Goal: Task Accomplishment & Management: Use online tool/utility

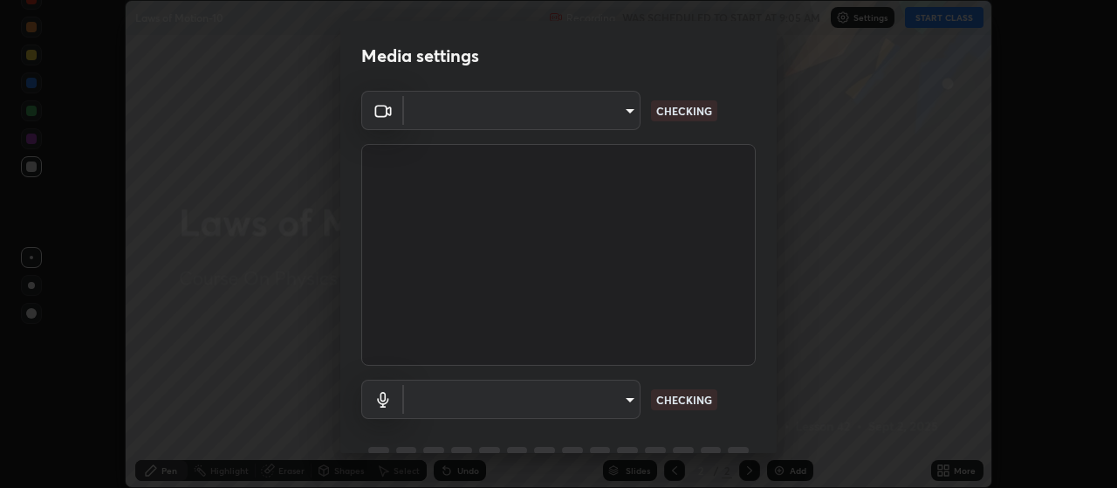
scroll to position [85, 0]
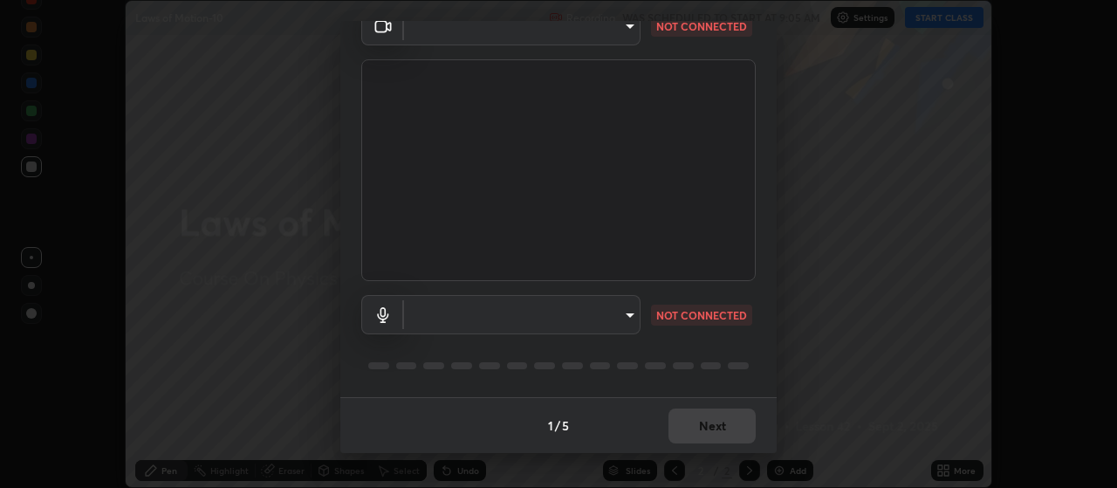
type input "c8313ea49ceb1354c924ee085e3ad792f254d22df0a55c60739e47df3b0765f3"
type input "default"
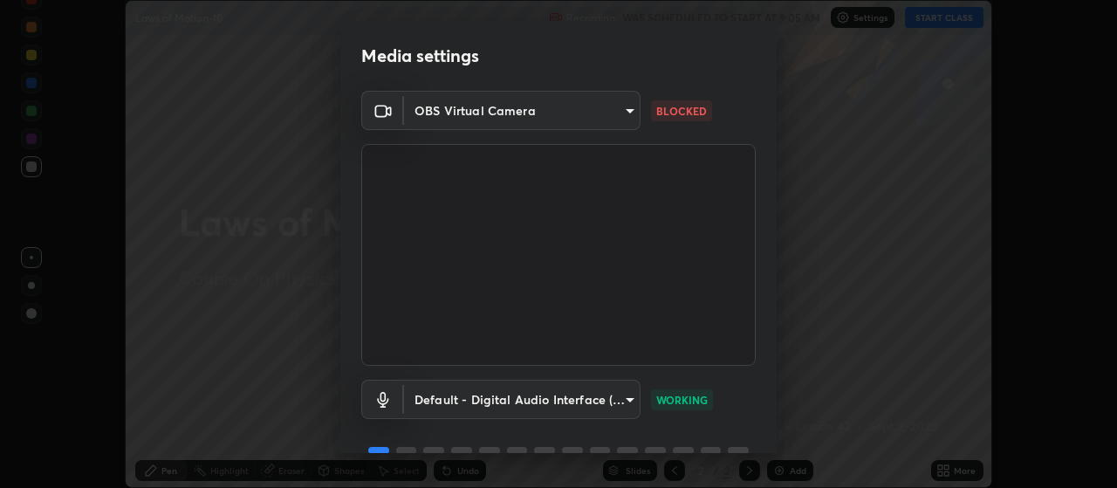
scroll to position [0, 0]
click at [626, 113] on body "Erase all Laws of Motion-10 Recording WAS SCHEDULED TO START AT 9:05 AM Setting…" at bounding box center [558, 244] width 1117 height 488
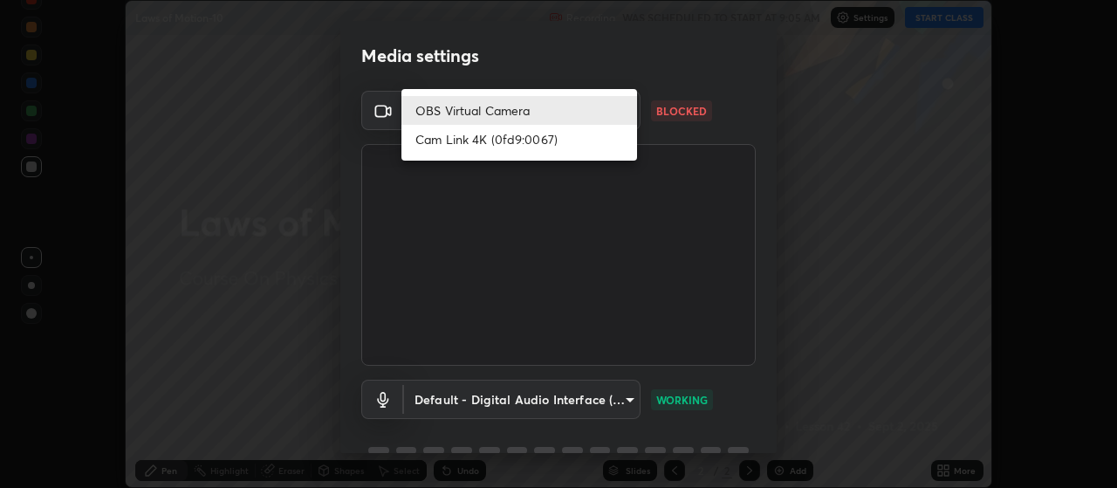
click at [586, 150] on li "Cam Link 4K (0fd9:0067)" at bounding box center [519, 139] width 236 height 29
type input "239ad245bd5328b167b49cbf3f30feb4e7f1d0e334d6ef848617ddcff41c0b29"
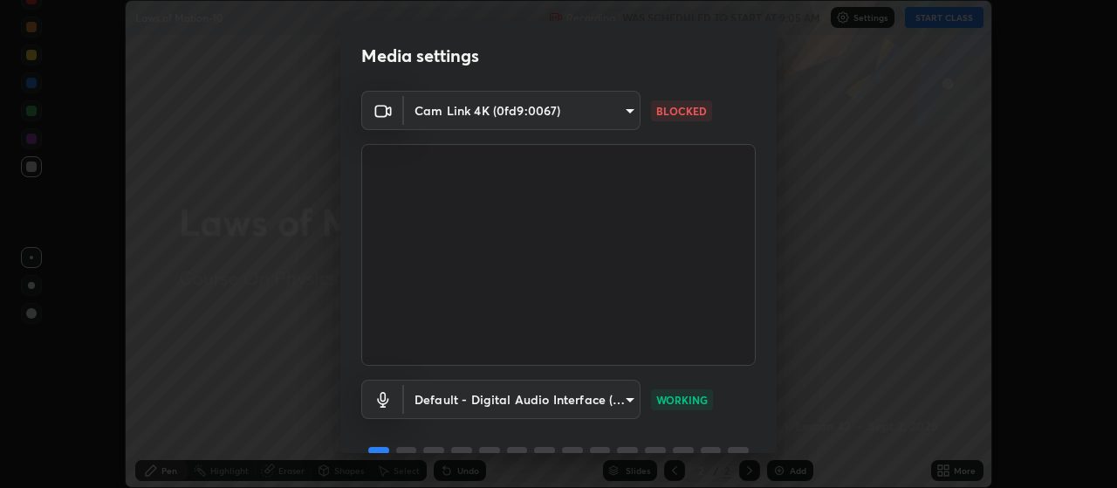
scroll to position [85, 0]
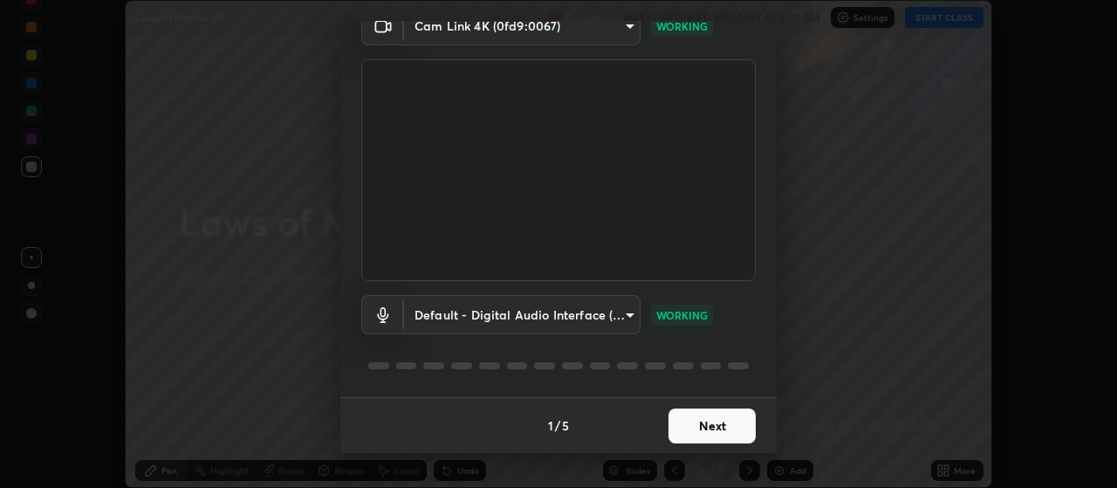
click at [735, 415] on button "Next" at bounding box center [712, 425] width 87 height 35
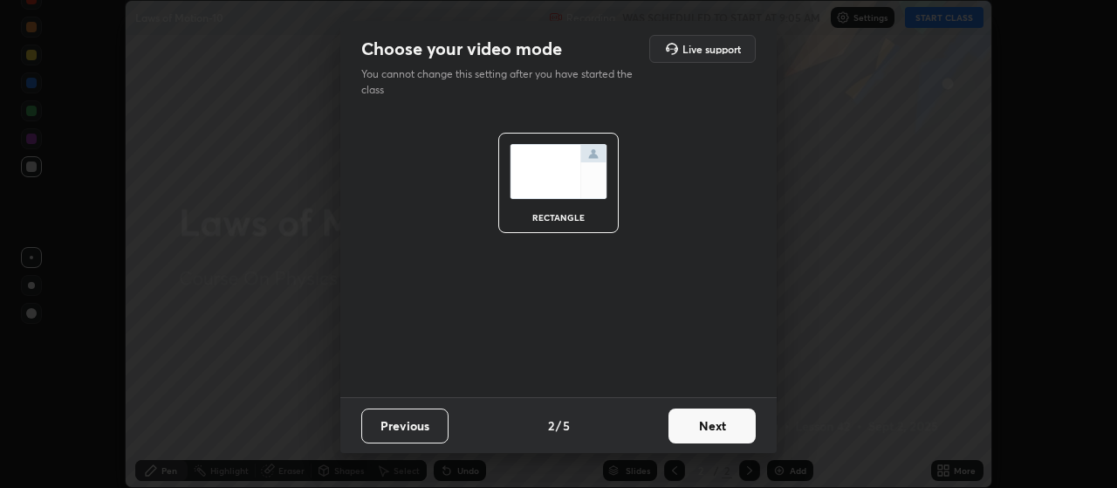
click at [727, 428] on button "Next" at bounding box center [712, 425] width 87 height 35
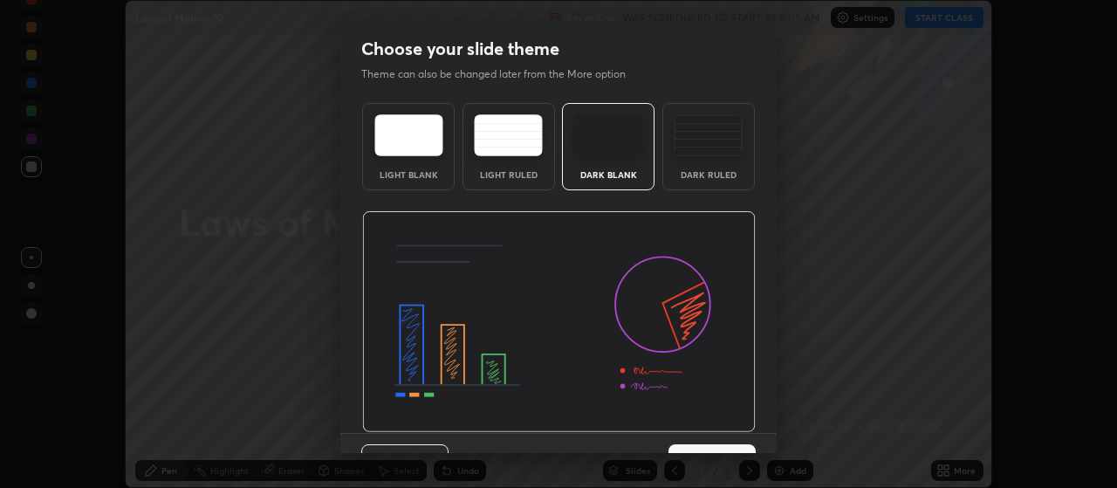
scroll to position [36, 0]
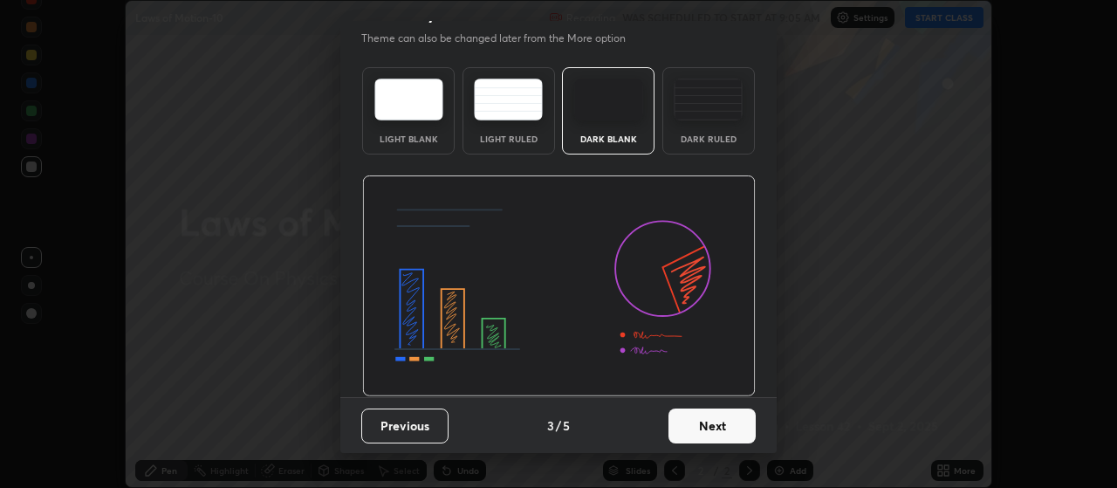
click at [725, 427] on button "Next" at bounding box center [712, 425] width 87 height 35
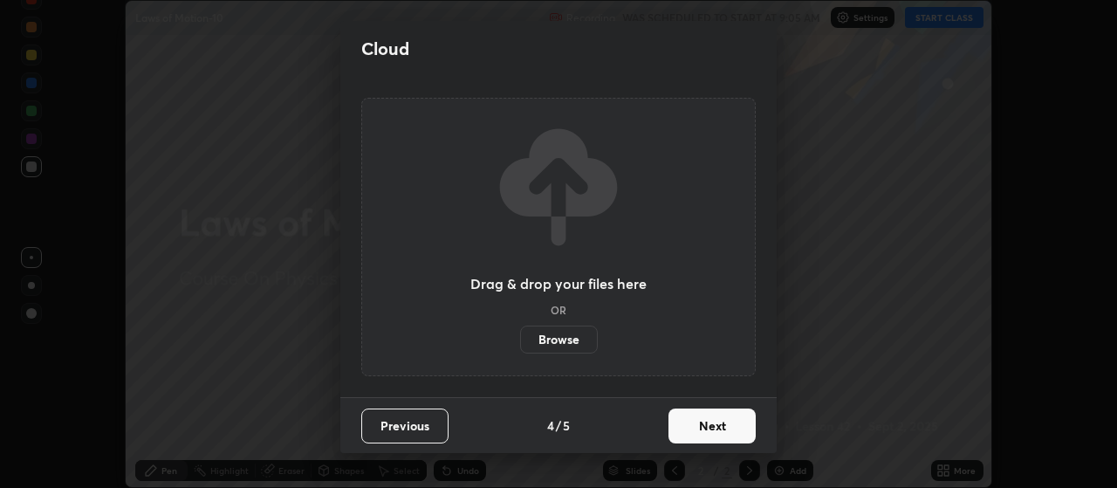
scroll to position [0, 0]
click at [728, 425] on button "Next" at bounding box center [712, 425] width 87 height 35
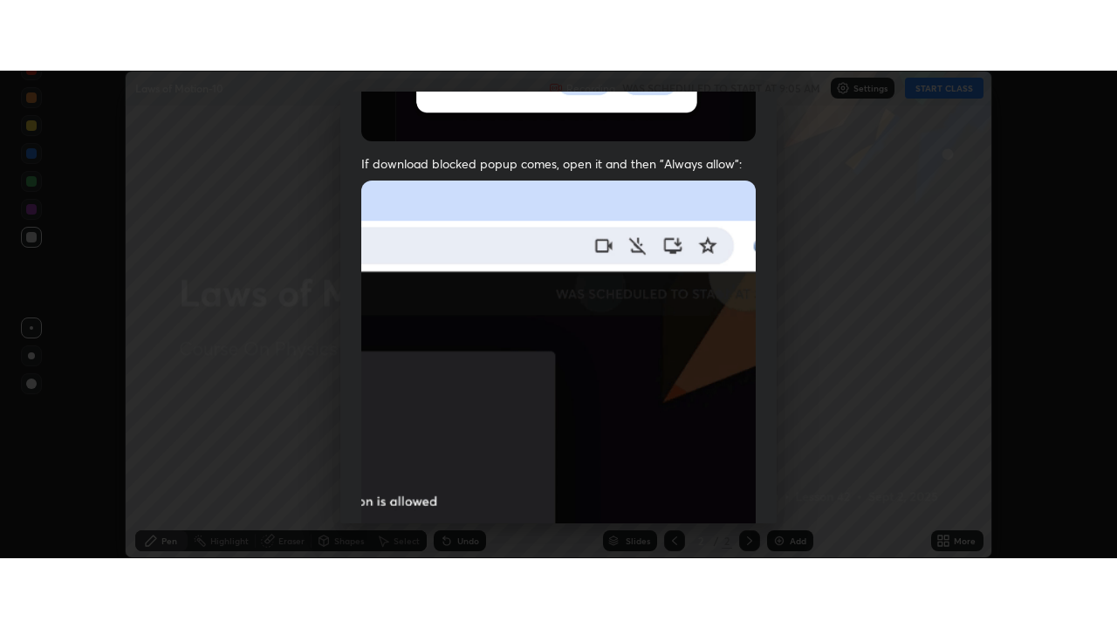
scroll to position [441, 0]
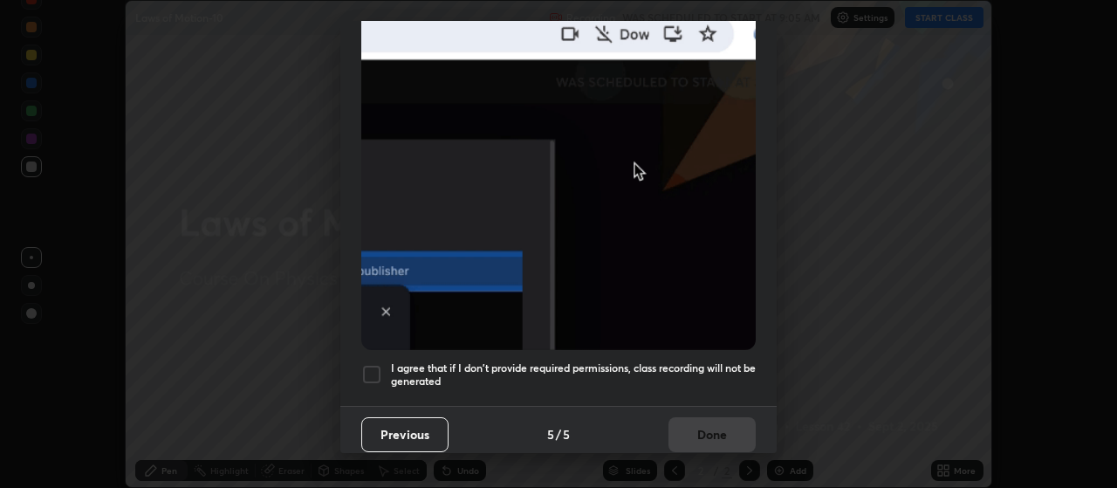
click at [373, 364] on div at bounding box center [371, 374] width 21 height 21
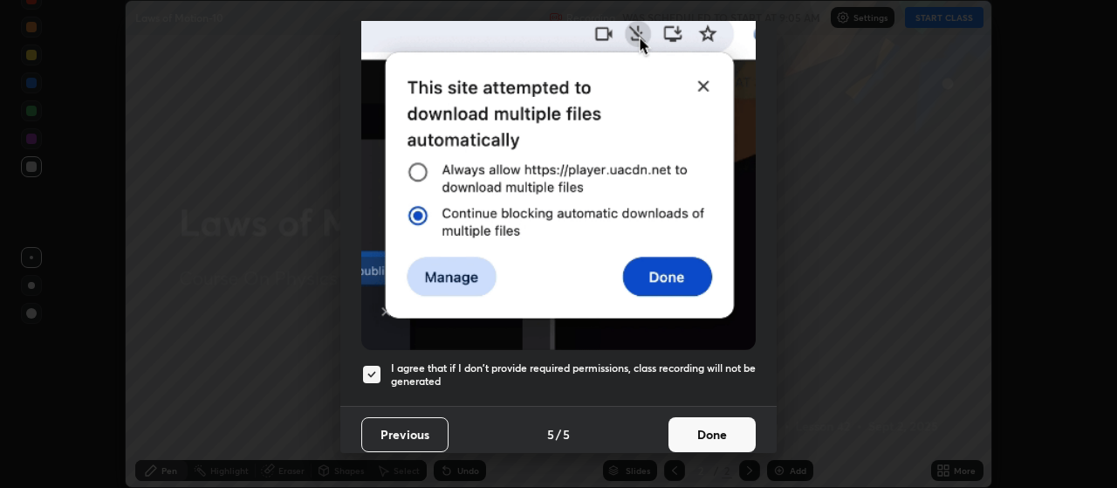
click at [721, 427] on button "Done" at bounding box center [712, 434] width 87 height 35
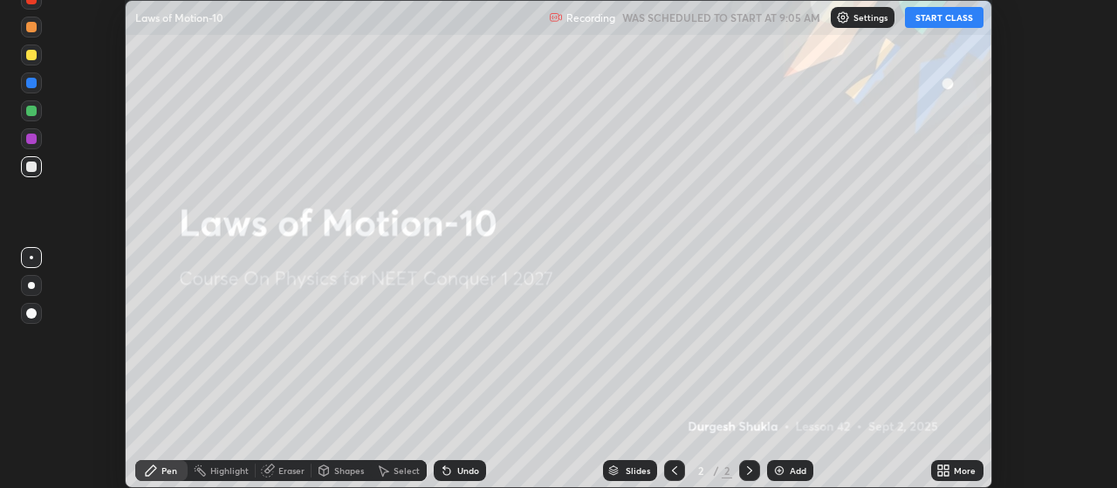
click at [955, 23] on button "START CLASS" at bounding box center [944, 17] width 79 height 21
click at [785, 471] on div "Add" at bounding box center [790, 470] width 46 height 21
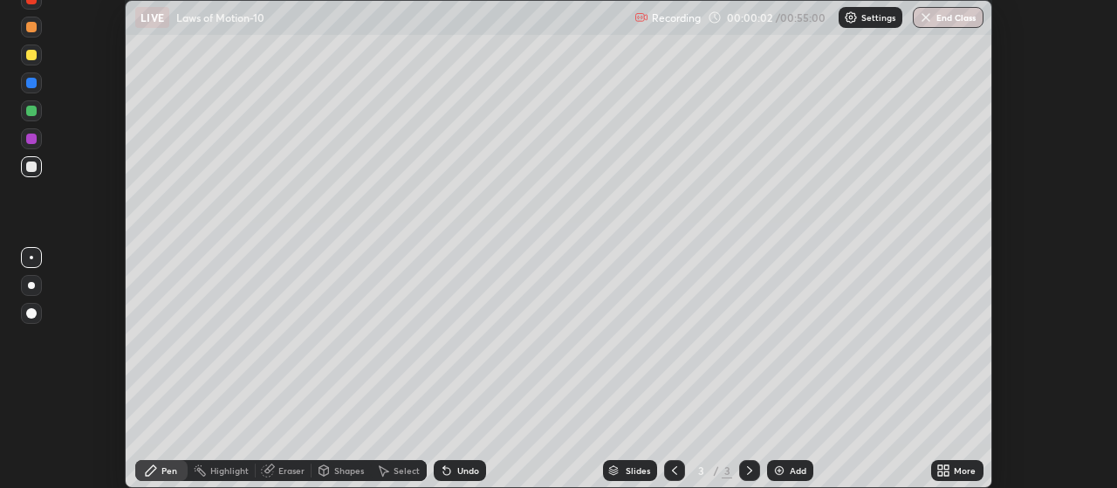
click at [945, 473] on icon at bounding box center [947, 473] width 4 height 4
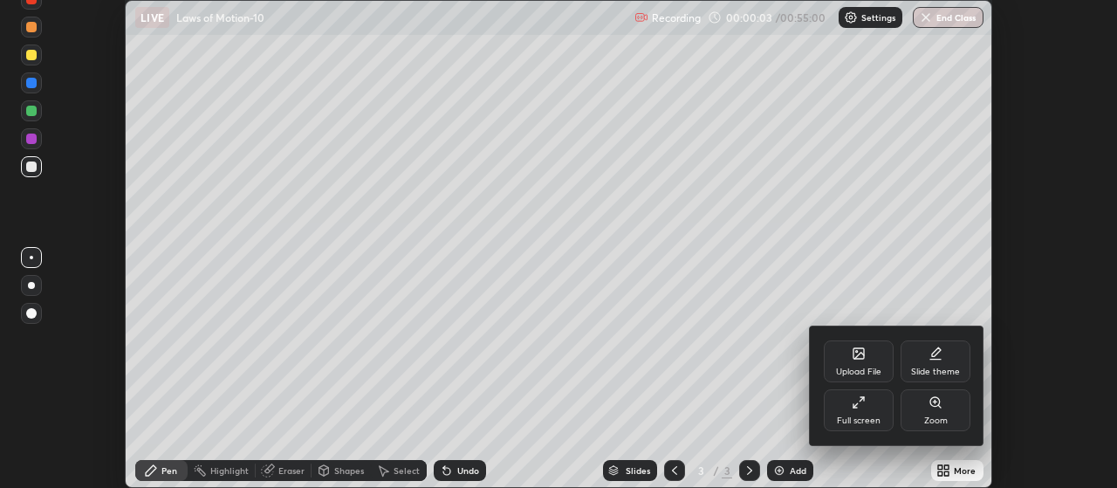
click at [861, 406] on icon at bounding box center [859, 402] width 14 height 14
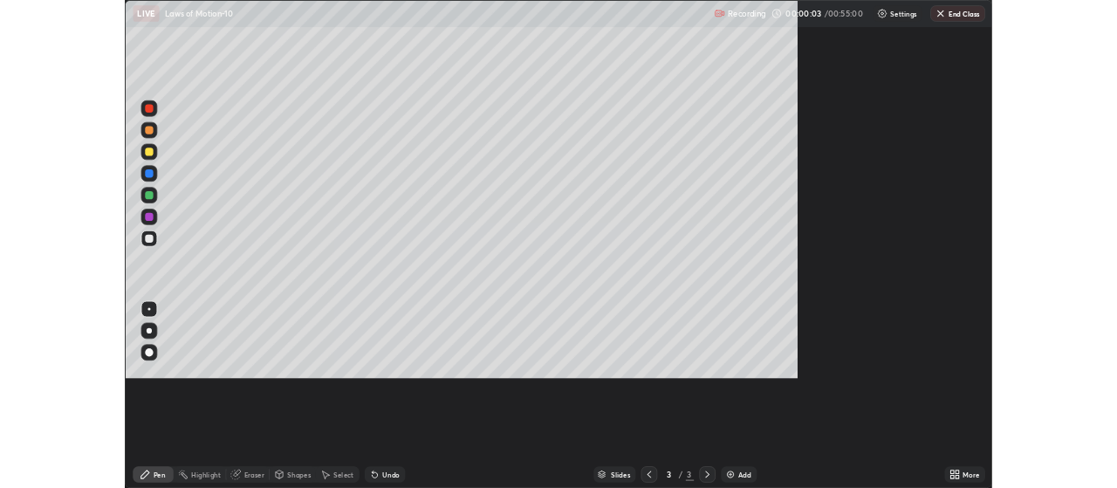
scroll to position [628, 1117]
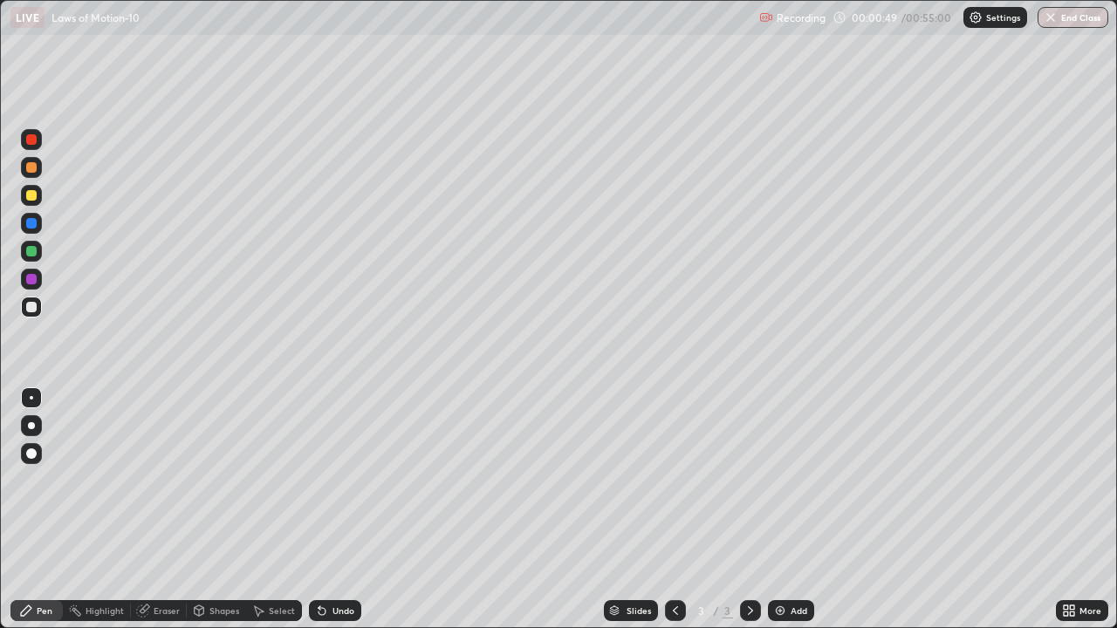
click at [33, 452] on div at bounding box center [31, 454] width 10 height 10
click at [31, 198] on div at bounding box center [31, 195] width 10 height 10
click at [779, 487] on img at bounding box center [780, 611] width 14 height 14
click at [160, 487] on div "Eraser" at bounding box center [167, 611] width 26 height 9
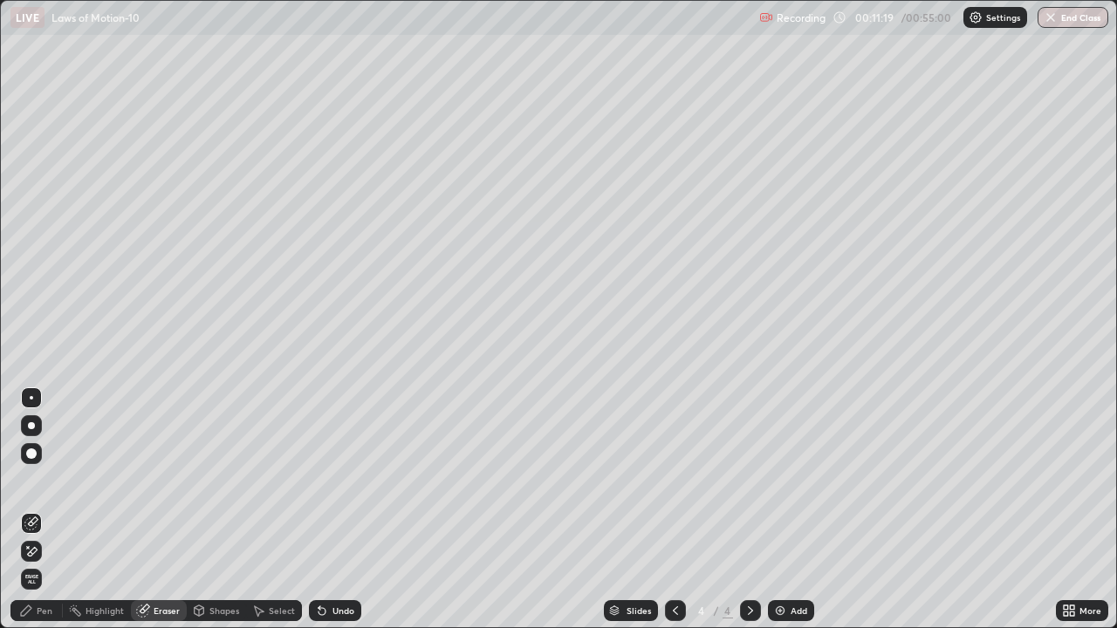
click at [51, 487] on div "Pen" at bounding box center [45, 611] width 16 height 9
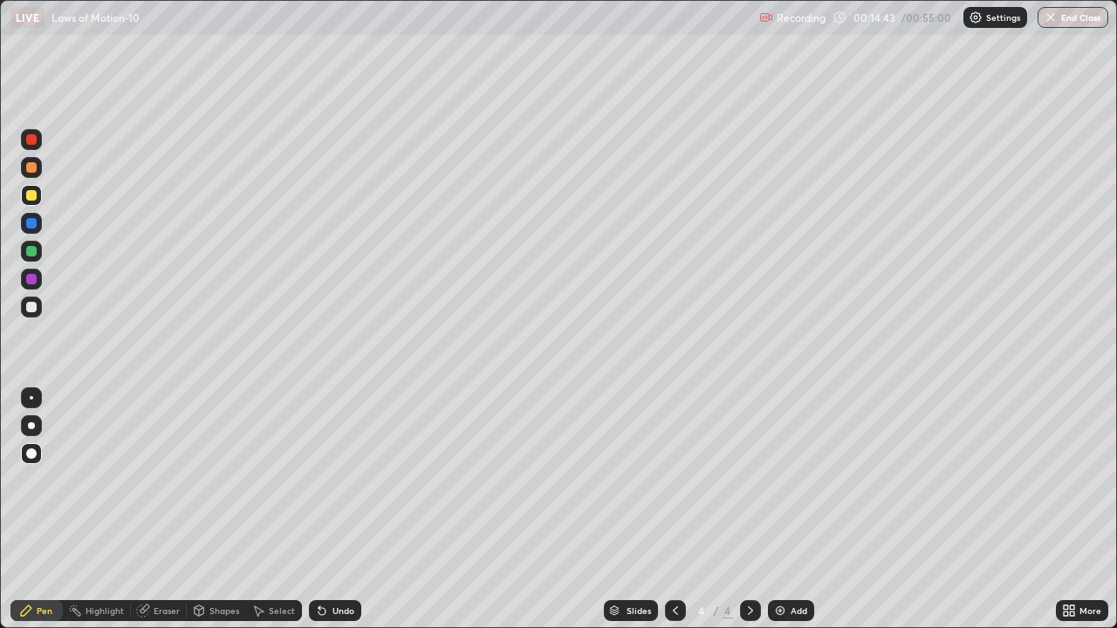
click at [157, 487] on div "Eraser" at bounding box center [167, 611] width 26 height 9
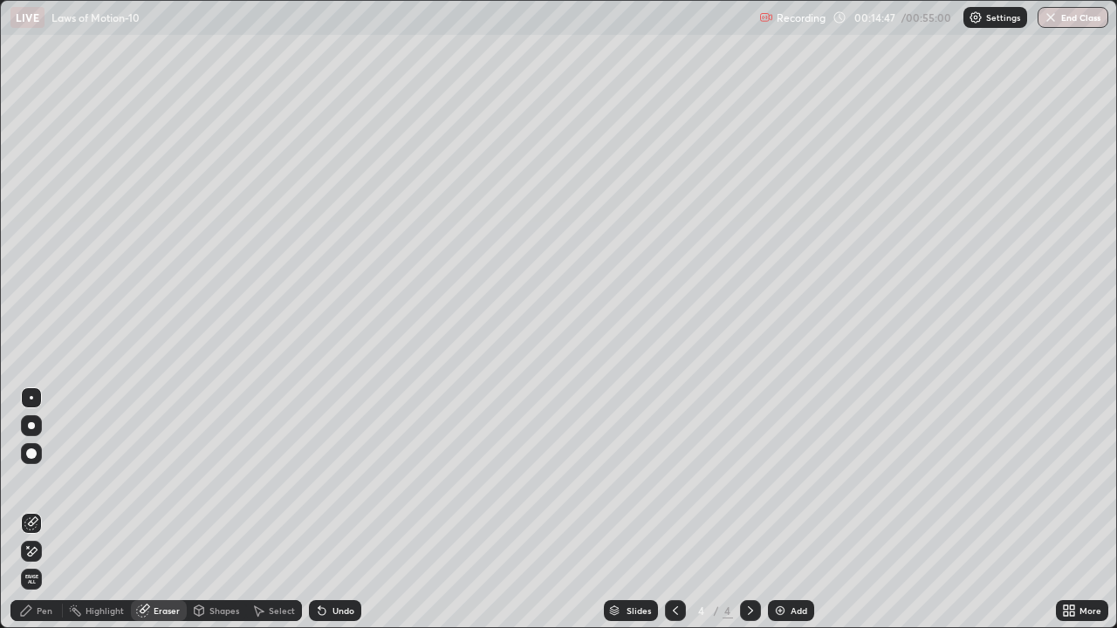
click at [41, 487] on div "Pen" at bounding box center [45, 611] width 16 height 9
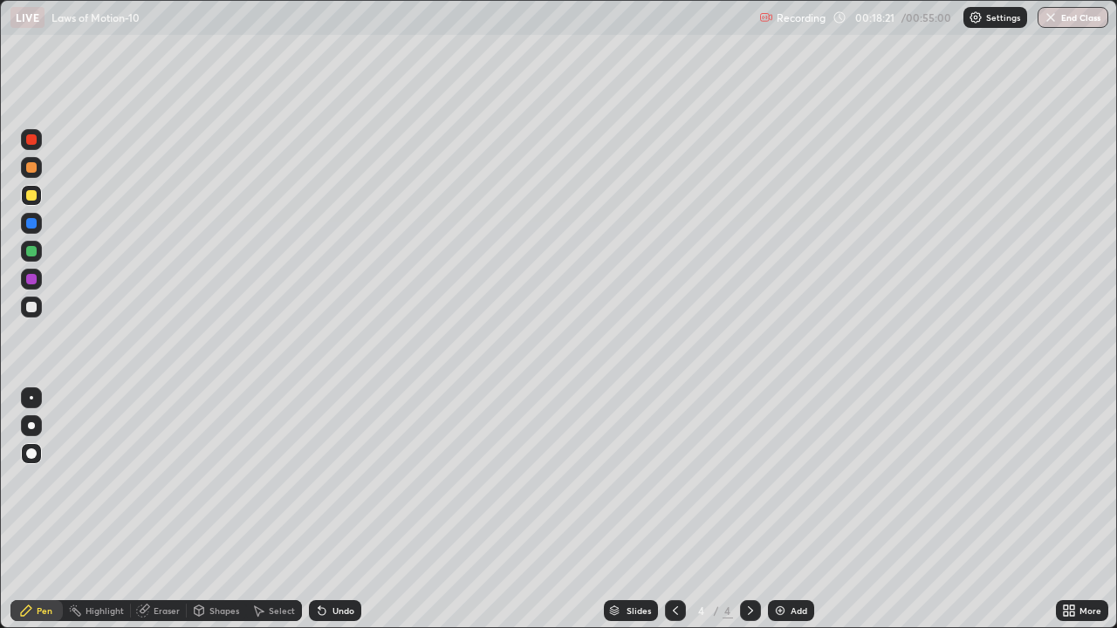
click at [781, 487] on img at bounding box center [780, 611] width 14 height 14
click at [793, 487] on div "Add" at bounding box center [799, 611] width 17 height 9
click at [159, 487] on div "Eraser" at bounding box center [167, 611] width 26 height 9
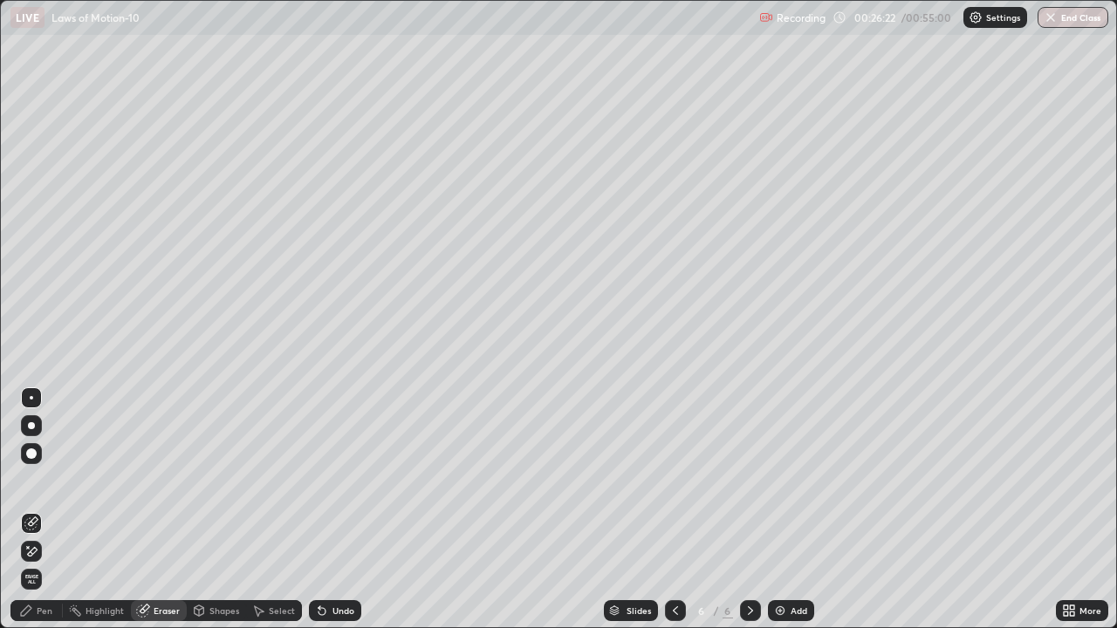
click at [46, 487] on div "Pen" at bounding box center [45, 611] width 16 height 9
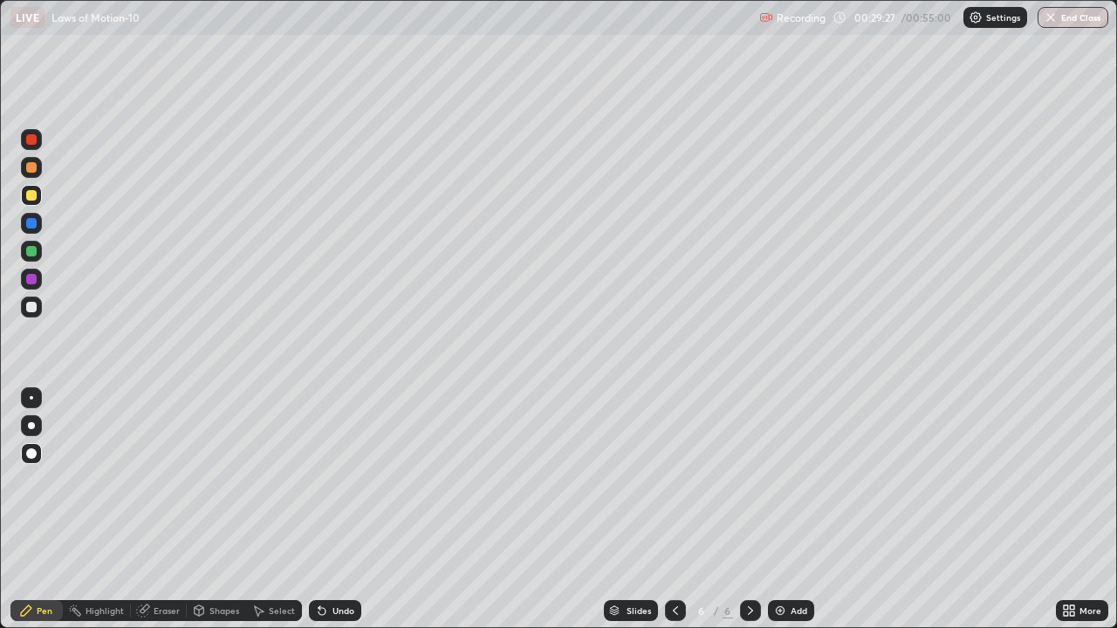
click at [785, 487] on div "Add" at bounding box center [791, 610] width 46 height 21
click at [194, 487] on div "Shapes" at bounding box center [216, 610] width 59 height 35
click at [38, 487] on div "Pen" at bounding box center [45, 611] width 16 height 9
click at [777, 487] on img at bounding box center [780, 611] width 14 height 14
click at [160, 487] on div "Eraser" at bounding box center [167, 611] width 26 height 9
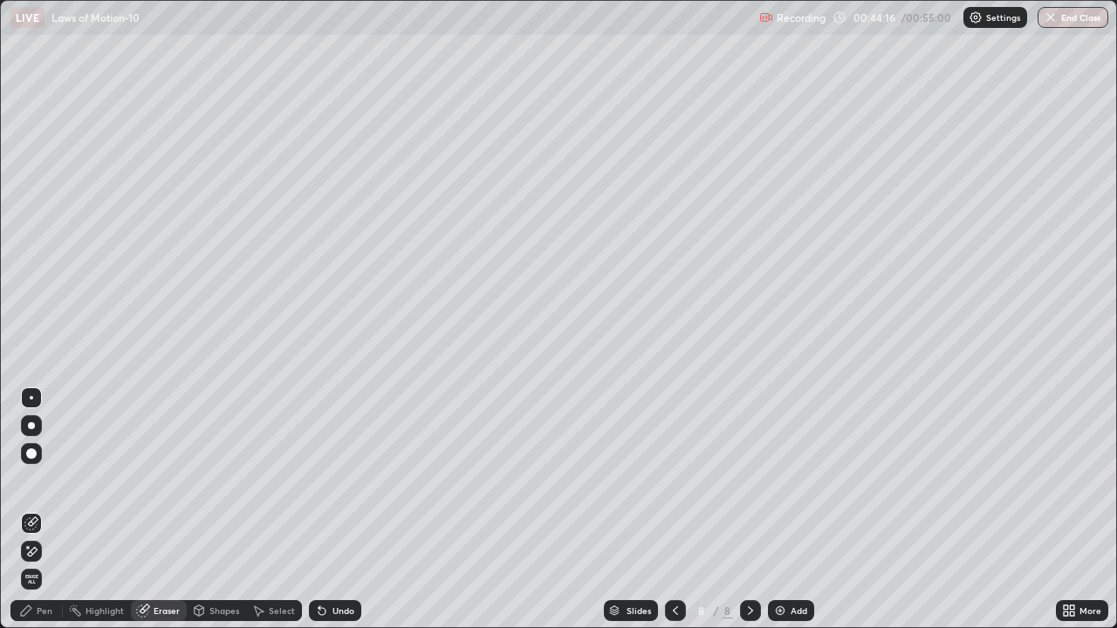
click at [41, 487] on div "Pen" at bounding box center [45, 611] width 16 height 9
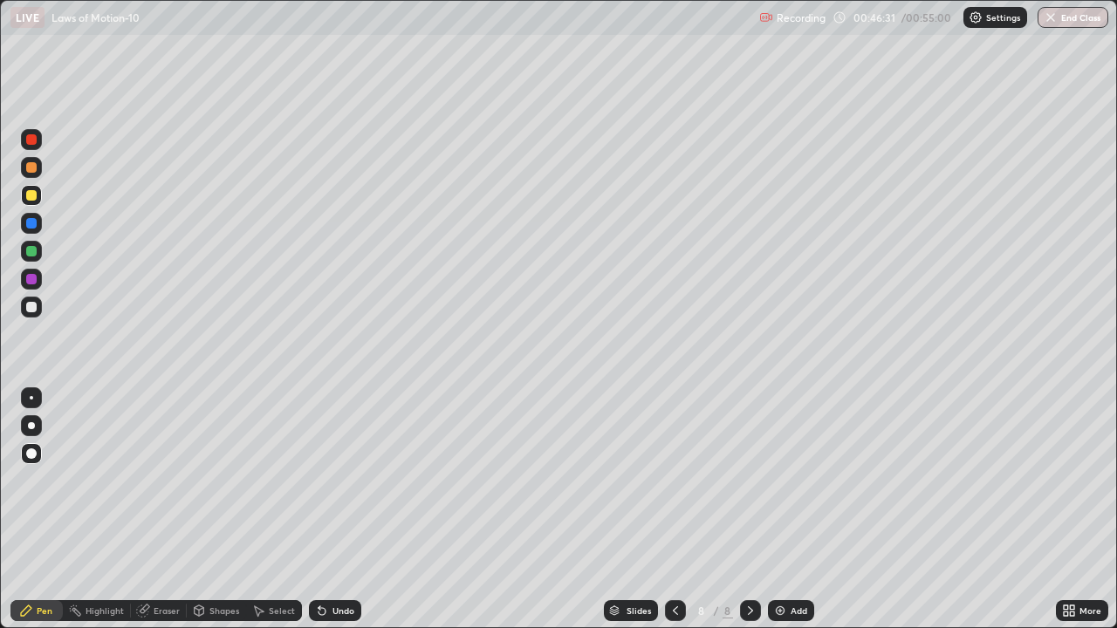
click at [785, 487] on img at bounding box center [780, 611] width 14 height 14
click at [1070, 14] on button "End Class" at bounding box center [1073, 17] width 69 height 21
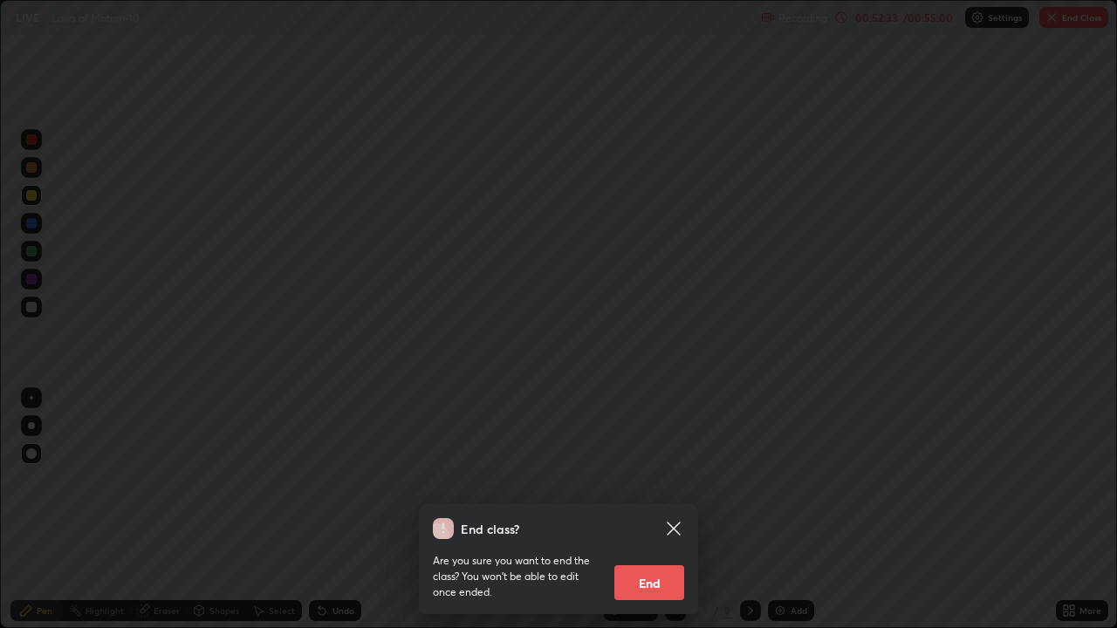
click at [664, 487] on button "End" at bounding box center [649, 583] width 70 height 35
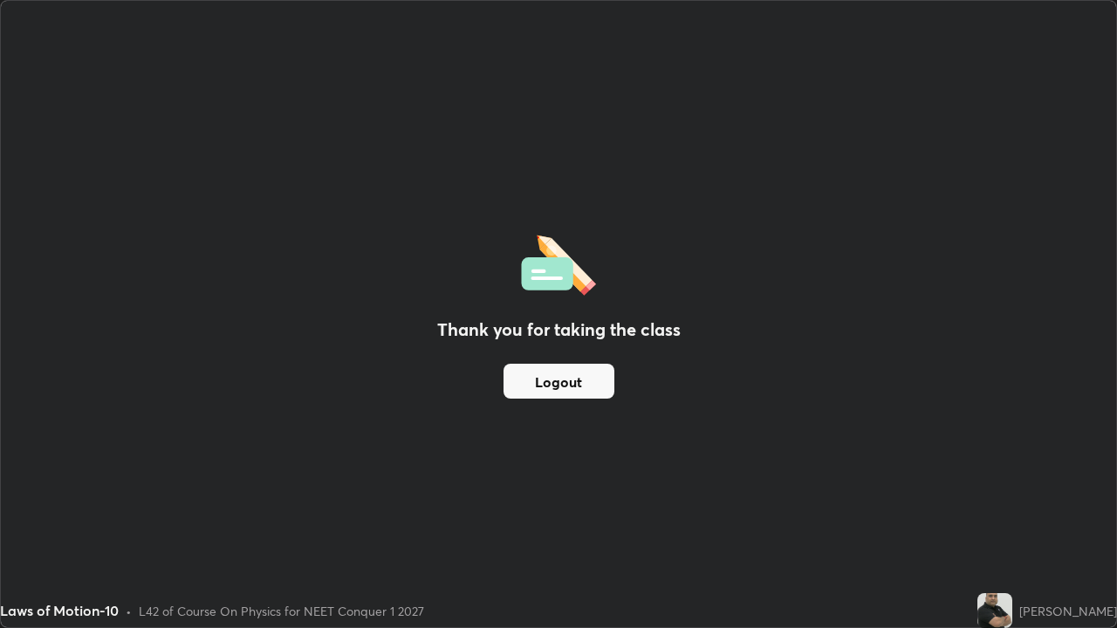
click at [580, 380] on button "Logout" at bounding box center [559, 381] width 111 height 35
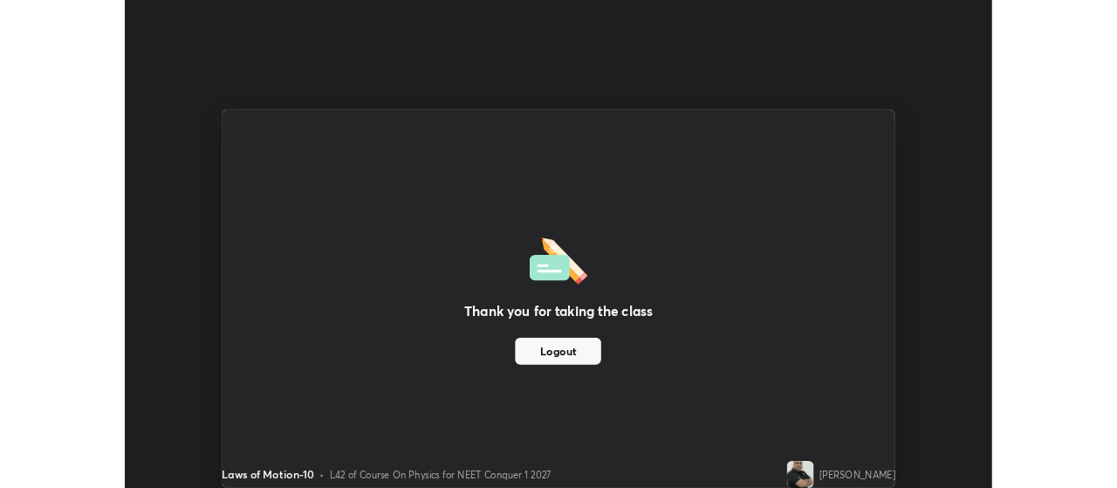
scroll to position [86788, 86159]
